Goal: Check status: Check status

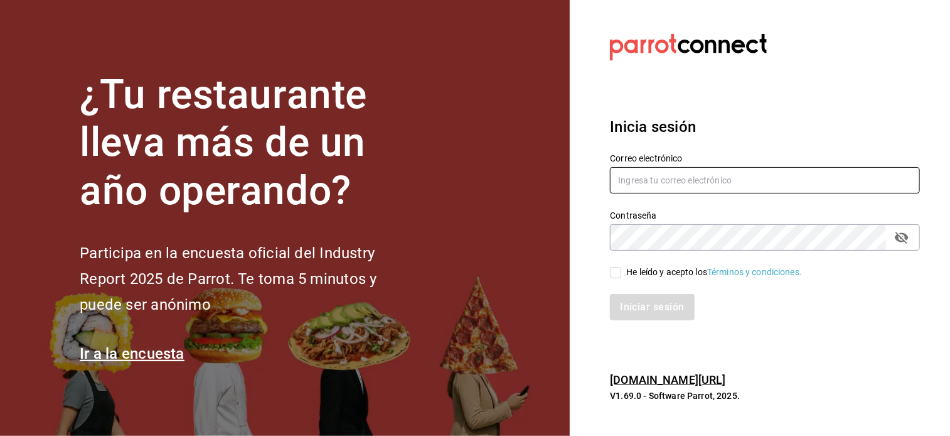
type input "sergiotrevinogarza@gmail.com"
click at [617, 274] on input "He leído y acepto los Términos y condiciones." at bounding box center [615, 272] width 11 height 11
checkbox input "true"
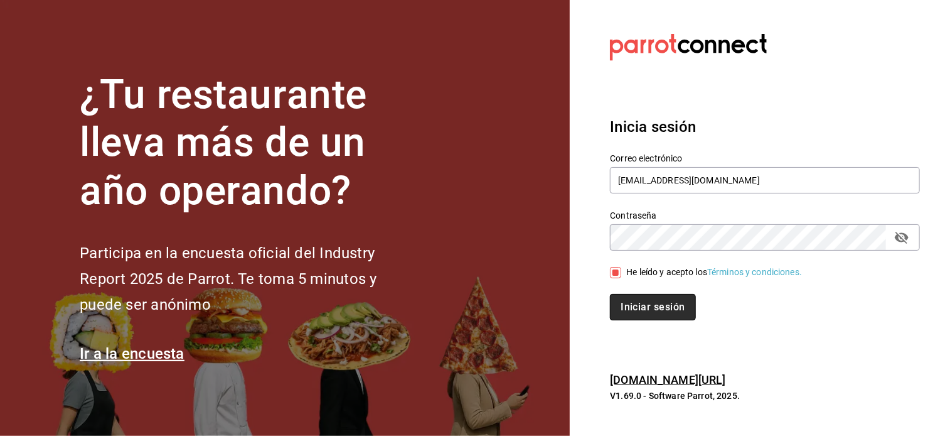
click at [631, 303] on button "Iniciar sesión" at bounding box center [652, 307] width 85 height 26
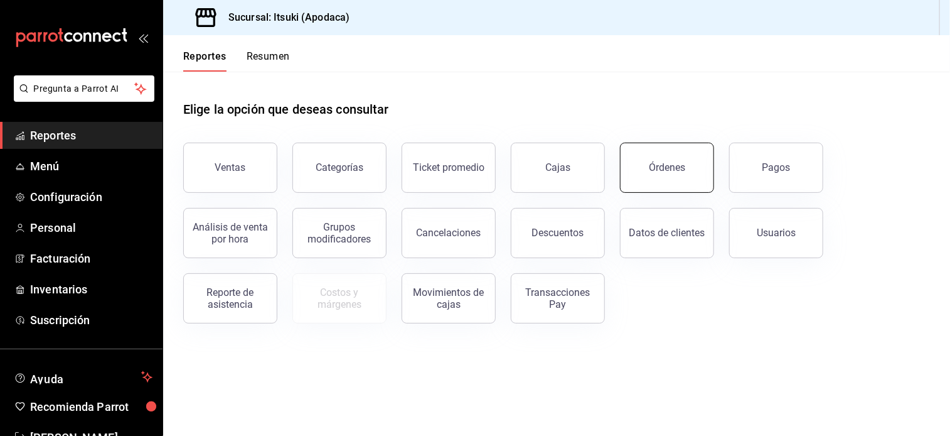
click at [665, 149] on button "Órdenes" at bounding box center [667, 167] width 94 height 50
click at [665, 149] on html "Pregunta a Parrot AI Reportes Menú Configuración Personal Facturación Inventari…" at bounding box center [475, 218] width 950 height 436
